Goal: Browse casually

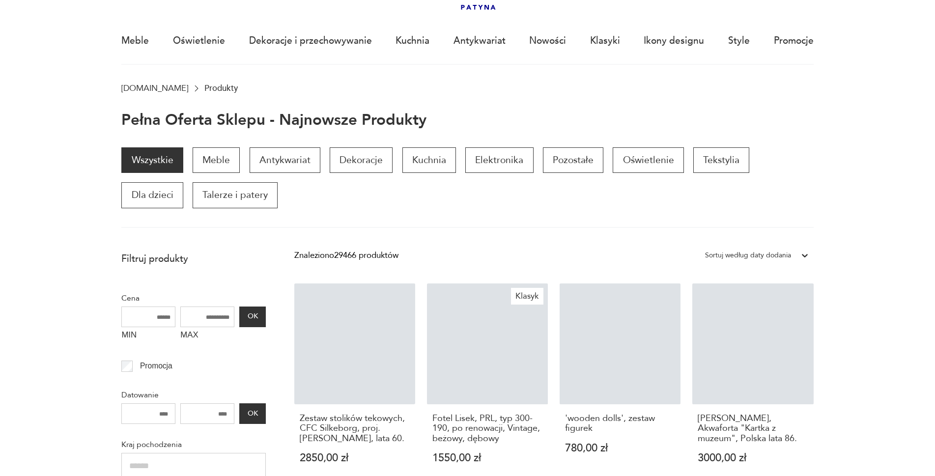
scroll to position [67, 0]
drag, startPoint x: 0, startPoint y: 0, endPoint x: 45, endPoint y: 141, distance: 147.9
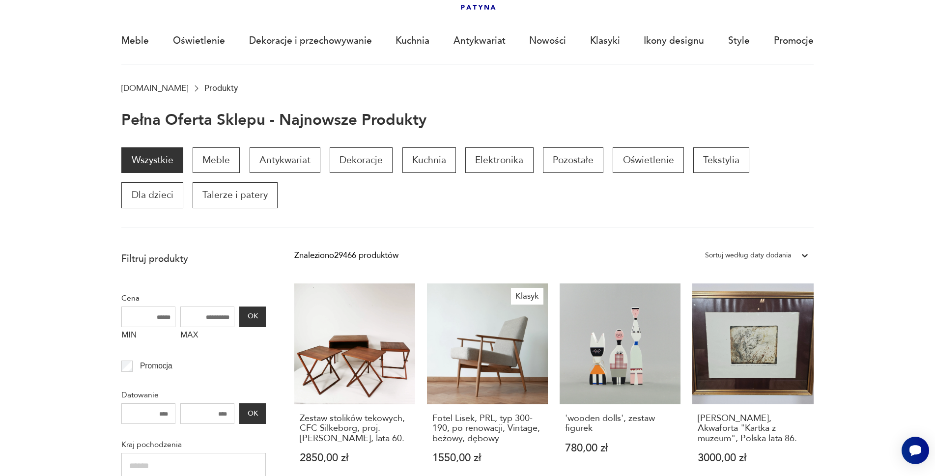
scroll to position [0, 0]
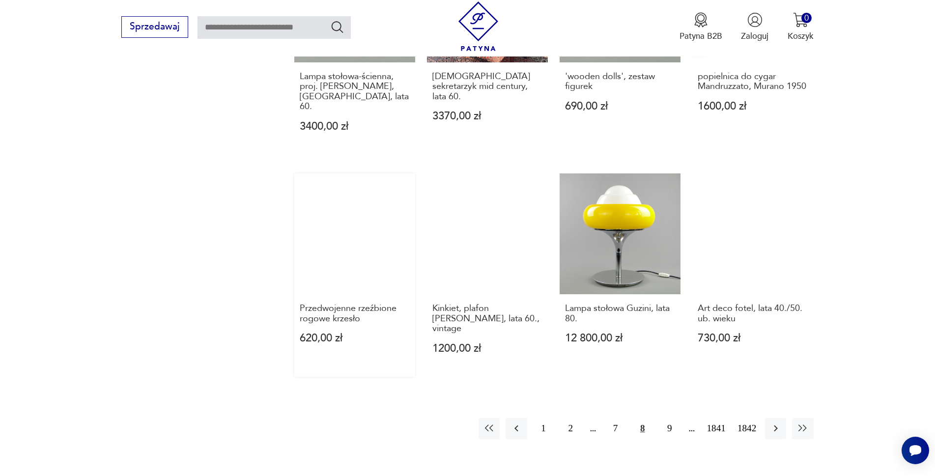
scroll to position [755, 0]
